Goal: Task Accomplishment & Management: Complete application form

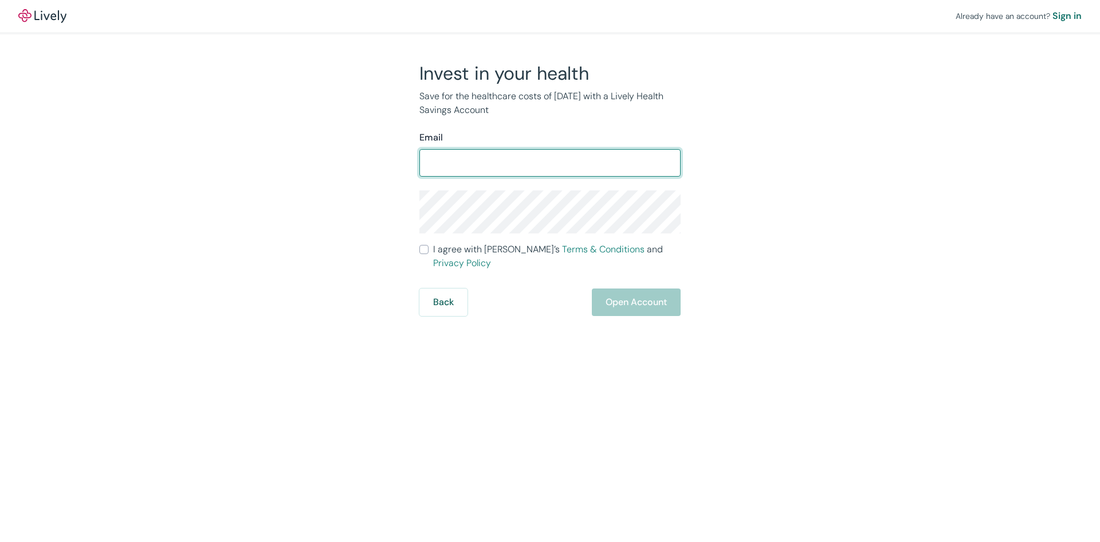
click at [454, 164] on input "Email" at bounding box center [549, 162] width 261 height 23
type input "[EMAIL_ADDRESS][PERSON_NAME][DOMAIN_NAME]"
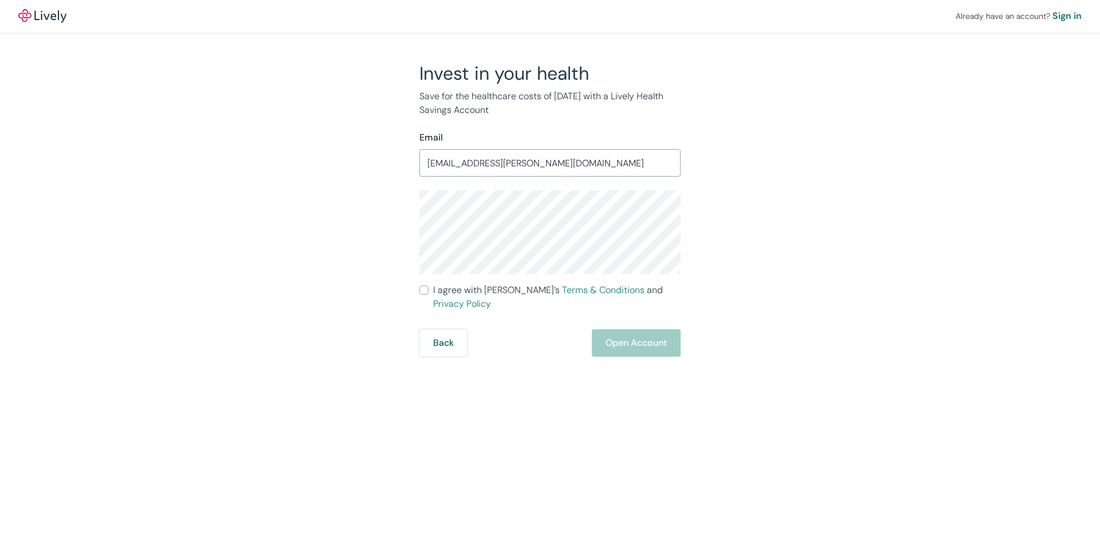
click at [422, 289] on input "I agree with Lively’s Terms & Conditions and Privacy Policy" at bounding box center [423, 289] width 9 height 9
checkbox input "true"
click at [635, 331] on button "Open Account" at bounding box center [636, 343] width 89 height 28
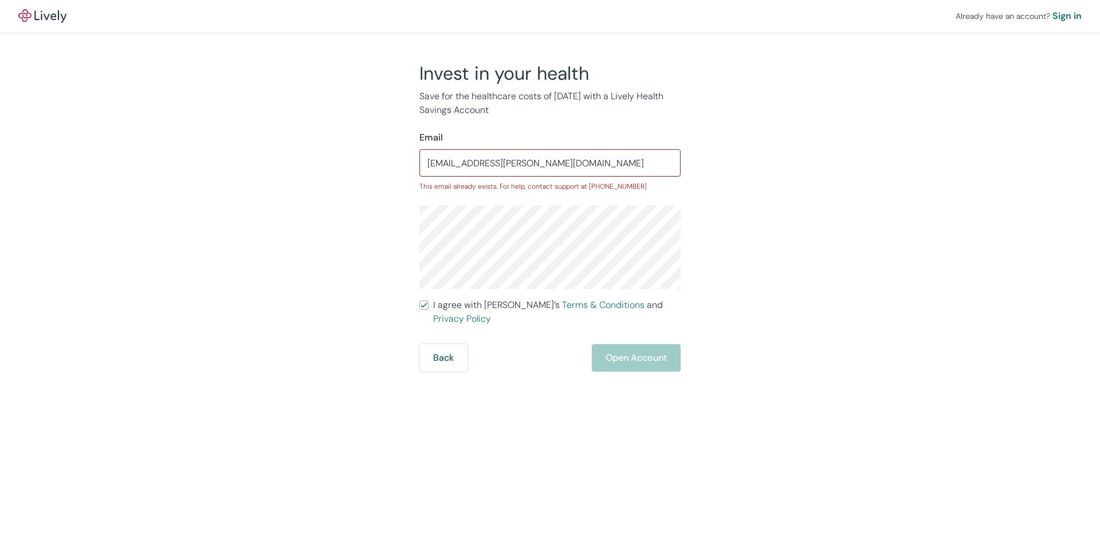
click at [633, 185] on p "This email already exists. For help, contact support at [PHONE_NUMBER]" at bounding box center [549, 186] width 261 height 10
drag, startPoint x: 633, startPoint y: 185, endPoint x: 644, endPoint y: 189, distance: 11.4
click at [644, 189] on p "This email already exists. For help, contact support at [PHONE_NUMBER]" at bounding box center [549, 186] width 261 height 10
click at [634, 188] on p "This email already exists. For help, contact support at [PHONE_NUMBER]" at bounding box center [549, 186] width 261 height 10
click at [547, 161] on input "[EMAIL_ADDRESS][PERSON_NAME][DOMAIN_NAME]" at bounding box center [549, 162] width 261 height 23
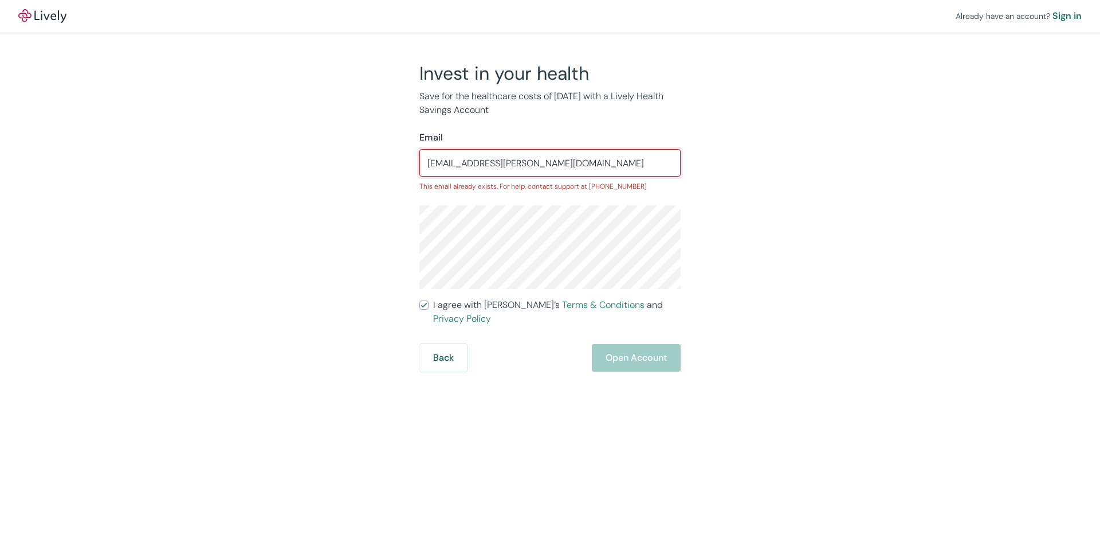
click at [546, 162] on input "[EMAIL_ADDRESS][PERSON_NAME][DOMAIN_NAME]" at bounding box center [549, 162] width 261 height 23
drag, startPoint x: 546, startPoint y: 162, endPoint x: 423, endPoint y: 158, distance: 122.7
click at [423, 158] on input "[EMAIL_ADDRESS][PERSON_NAME][DOMAIN_NAME]" at bounding box center [549, 162] width 261 height 23
